Goal: Check status

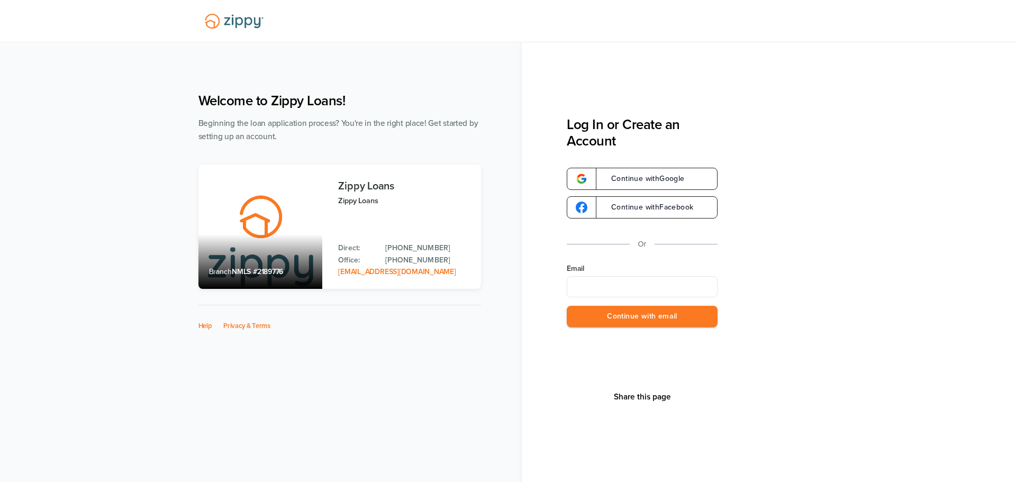
click at [648, 295] on input "Email" at bounding box center [642, 286] width 151 height 21
type input "**********"
click at [619, 315] on button "Continue with email" at bounding box center [642, 317] width 151 height 22
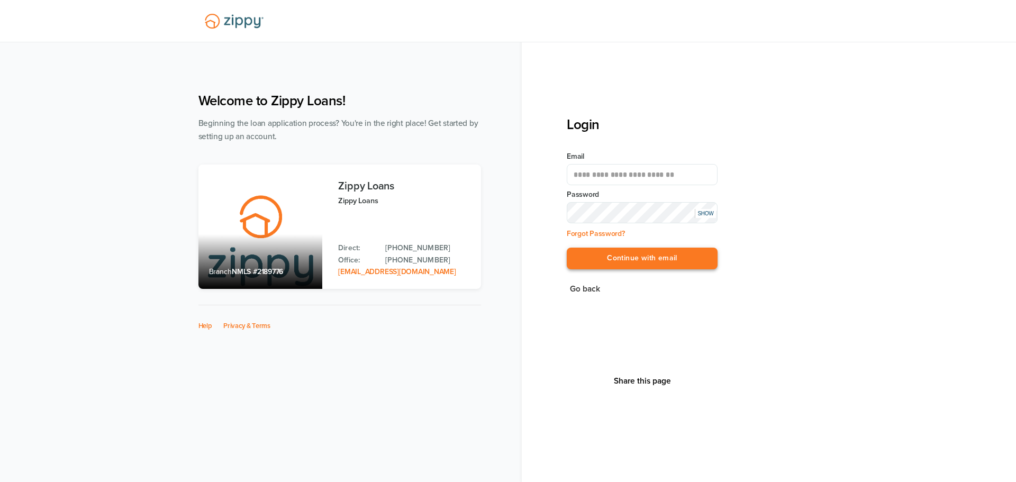
click at [630, 248] on button "Continue with email" at bounding box center [642, 259] width 151 height 22
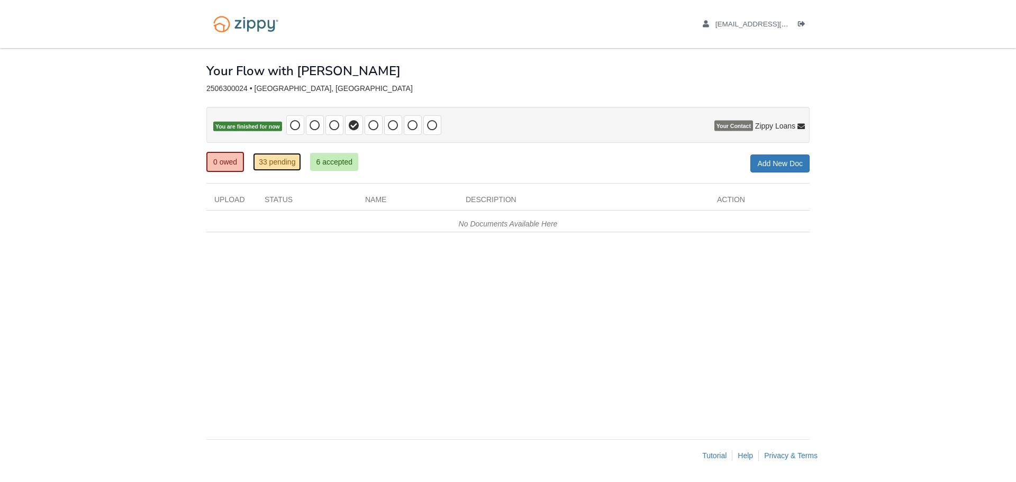
click at [269, 160] on link "33 pending" at bounding box center [277, 162] width 48 height 18
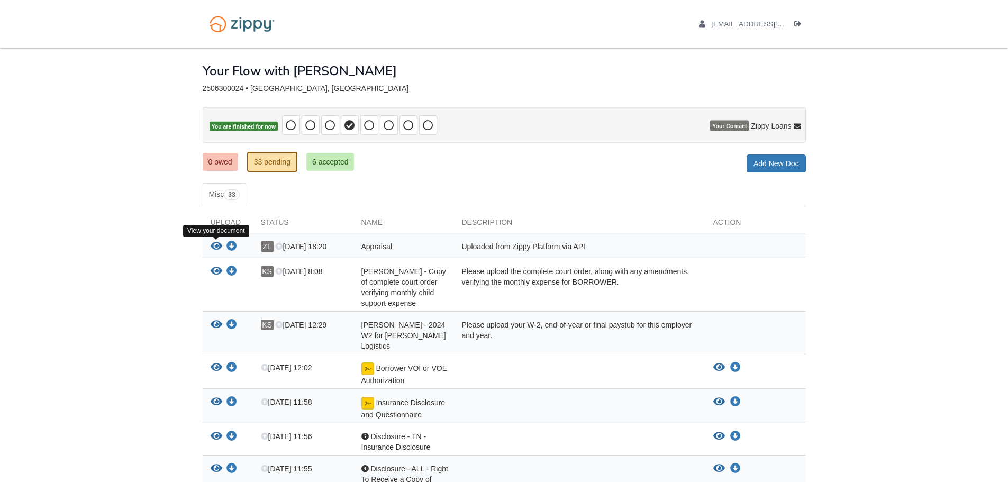
click at [214, 246] on icon "View Appraisal" at bounding box center [217, 246] width 12 height 11
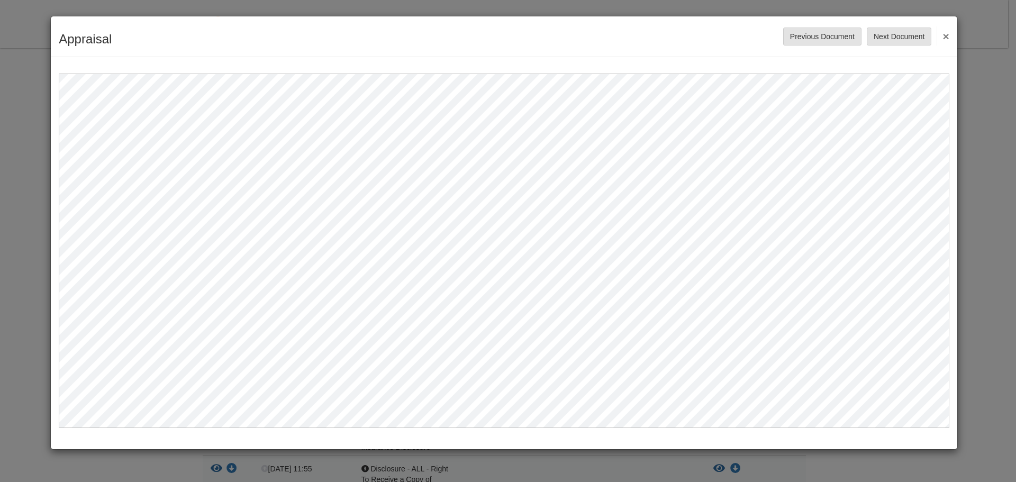
click at [946, 35] on button "×" at bounding box center [942, 35] width 12 height 19
